Goal: Transaction & Acquisition: Purchase product/service

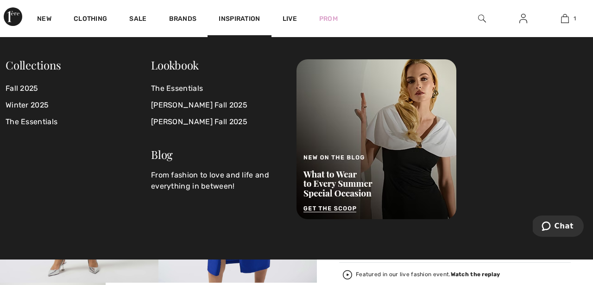
scroll to position [47, 0]
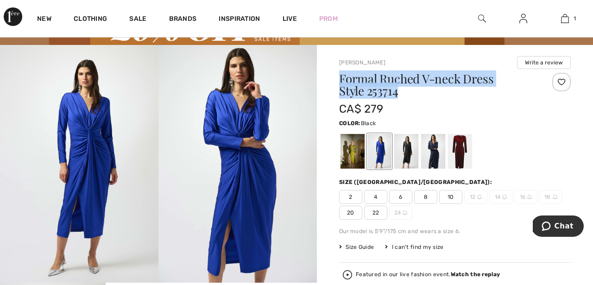
click at [408, 152] on div at bounding box center [406, 151] width 24 height 35
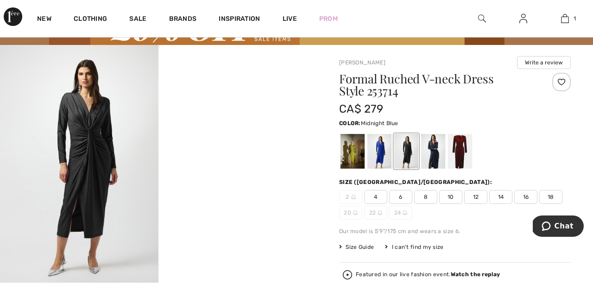
click at [437, 151] on div at bounding box center [433, 151] width 24 height 35
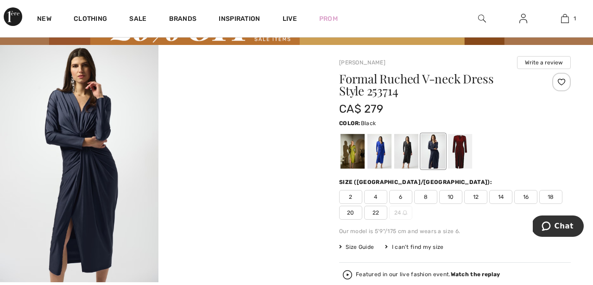
click at [413, 151] on div at bounding box center [406, 151] width 24 height 35
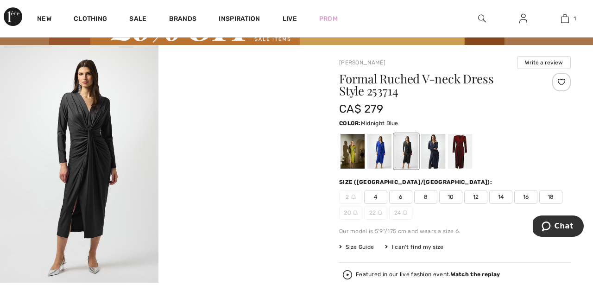
click at [433, 151] on div at bounding box center [433, 151] width 24 height 35
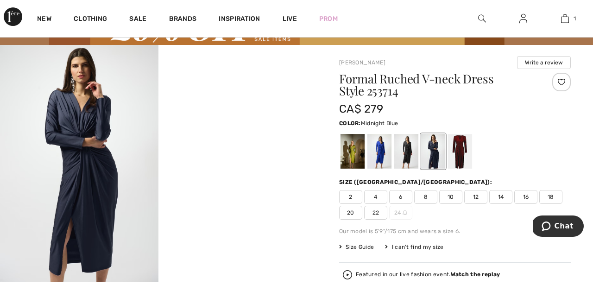
click at [473, 194] on span "12" at bounding box center [475, 197] width 23 height 14
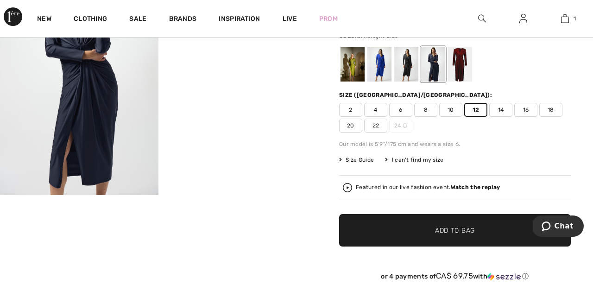
scroll to position [145, 0]
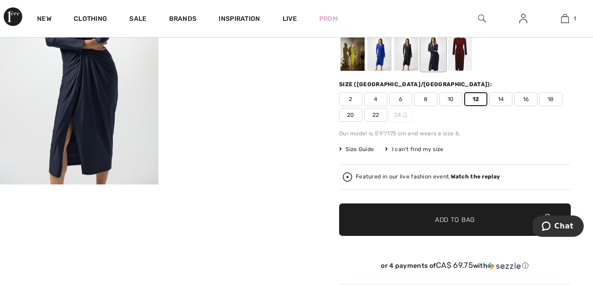
click at [485, 219] on span "✔ Added to Bag Add to Bag" at bounding box center [455, 219] width 232 height 32
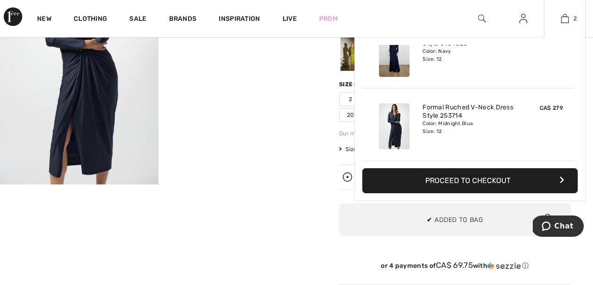
scroll to position [0, 0]
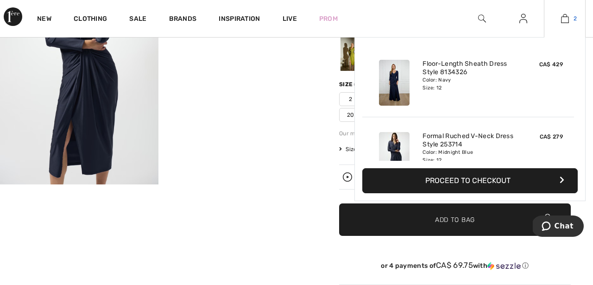
click at [567, 18] on img at bounding box center [565, 18] width 8 height 11
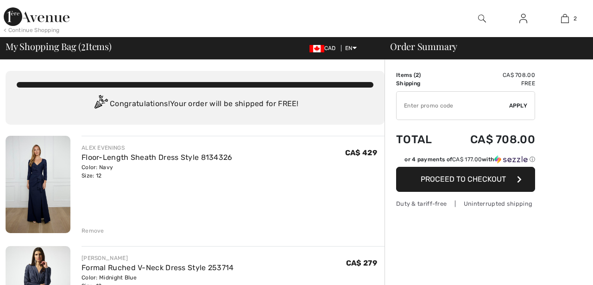
checkbox input "true"
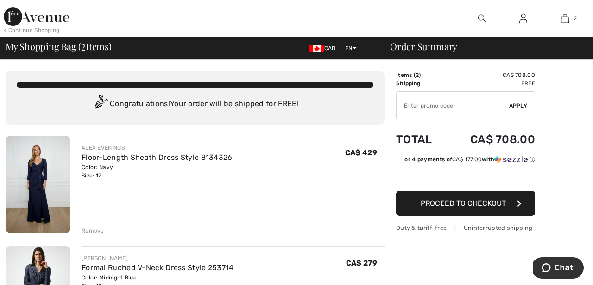
click at [49, 185] on img at bounding box center [38, 184] width 65 height 97
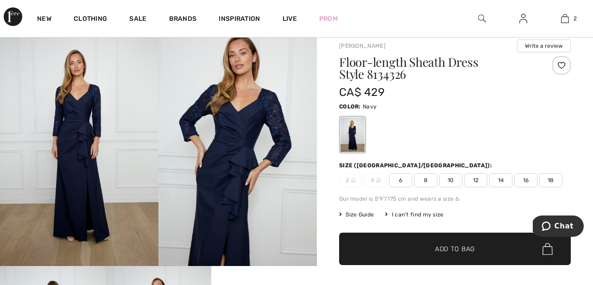
click at [273, 105] on img at bounding box center [237, 147] width 158 height 238
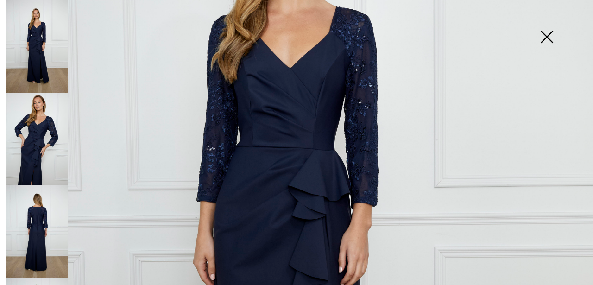
scroll to position [205, 0]
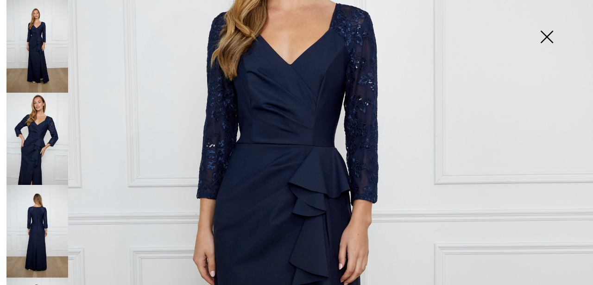
click at [360, 107] on img at bounding box center [296, 239] width 593 height 889
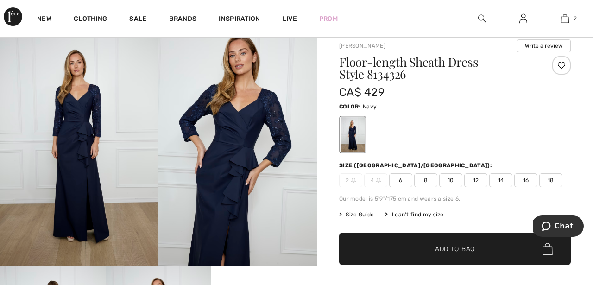
click at [271, 108] on img at bounding box center [237, 147] width 158 height 238
